Goal: Check status: Check status

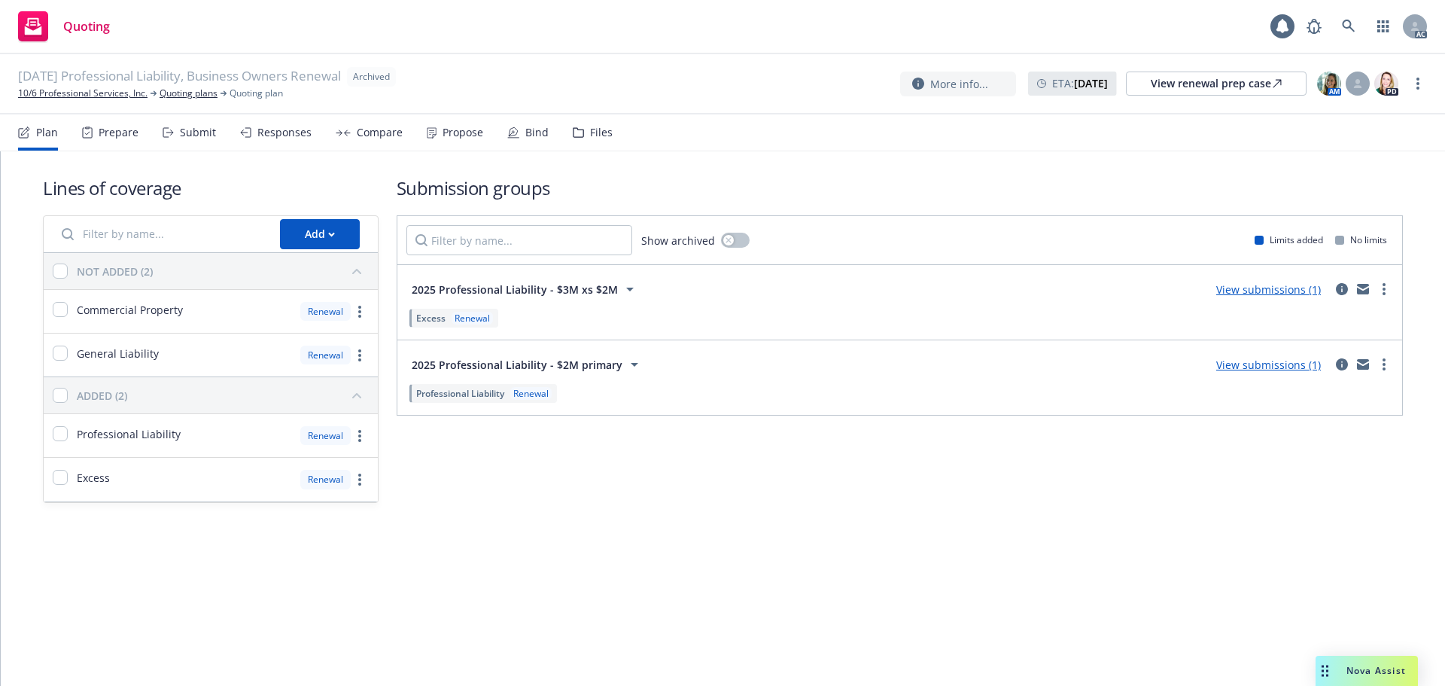
click at [285, 135] on div "Responses" at bounding box center [284, 132] width 54 height 12
